Goal: Task Accomplishment & Management: Check status

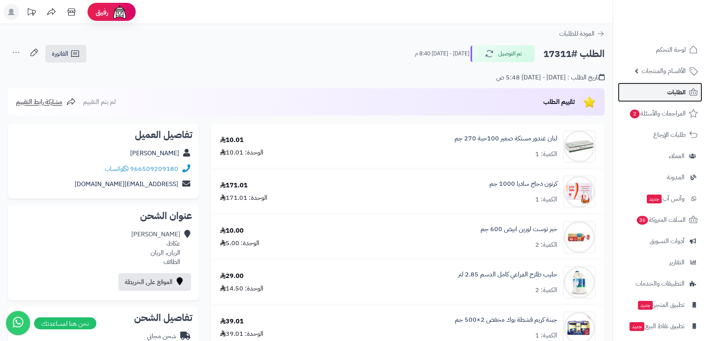
click at [685, 87] on span "الطلبات" at bounding box center [676, 92] width 18 height 11
